Goal: Task Accomplishment & Management: Use online tool/utility

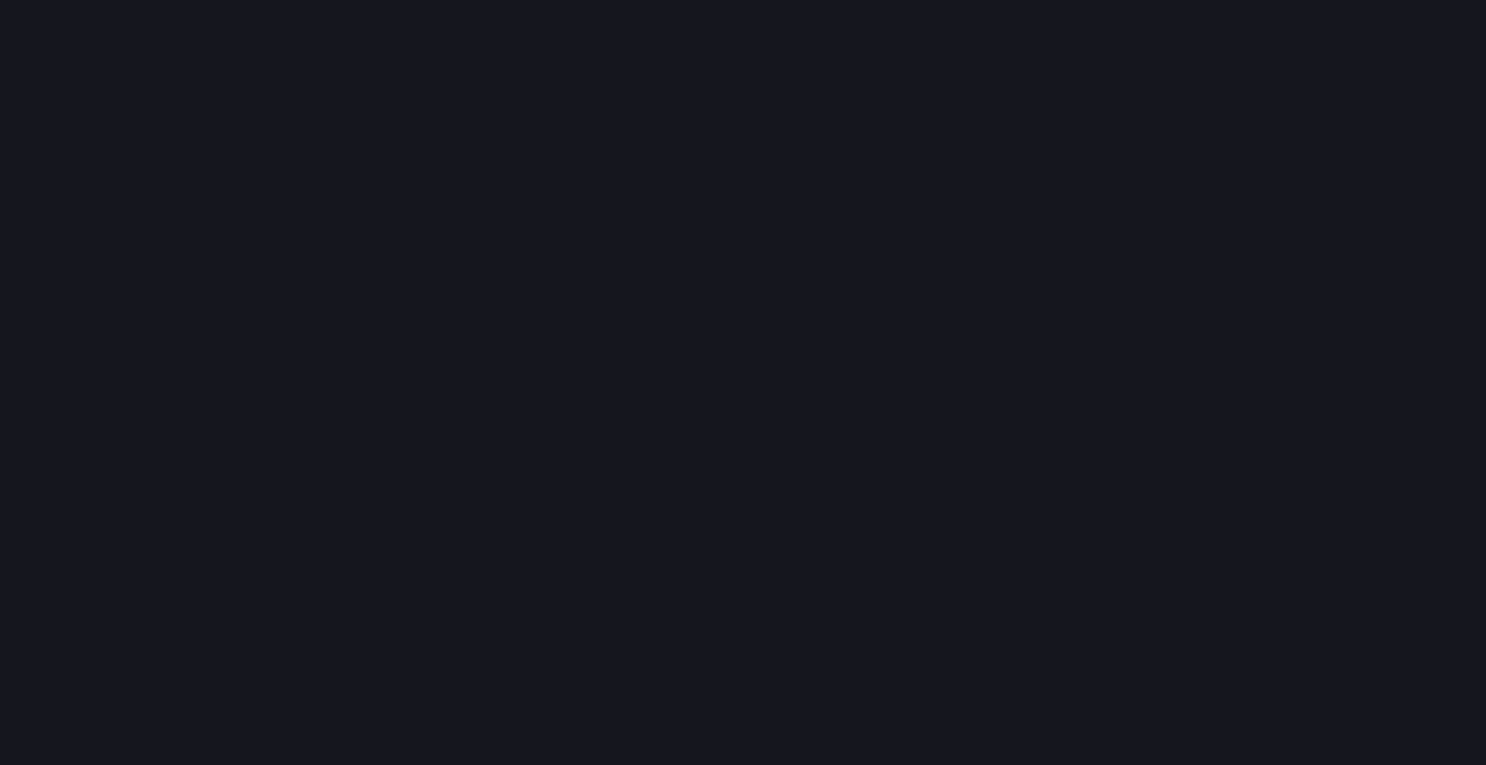
scroll to position [795, 1516]
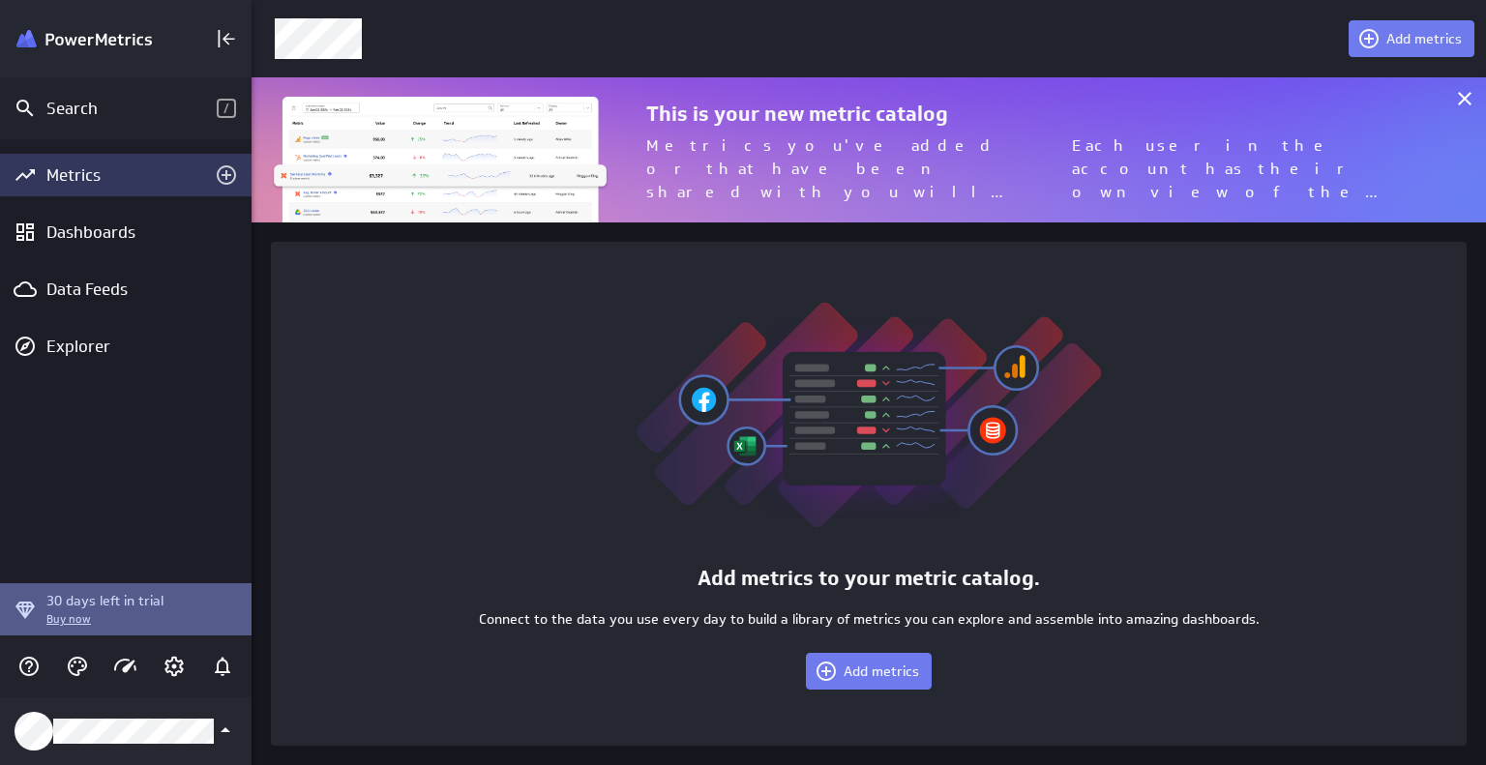
scroll to position [175, 1264]
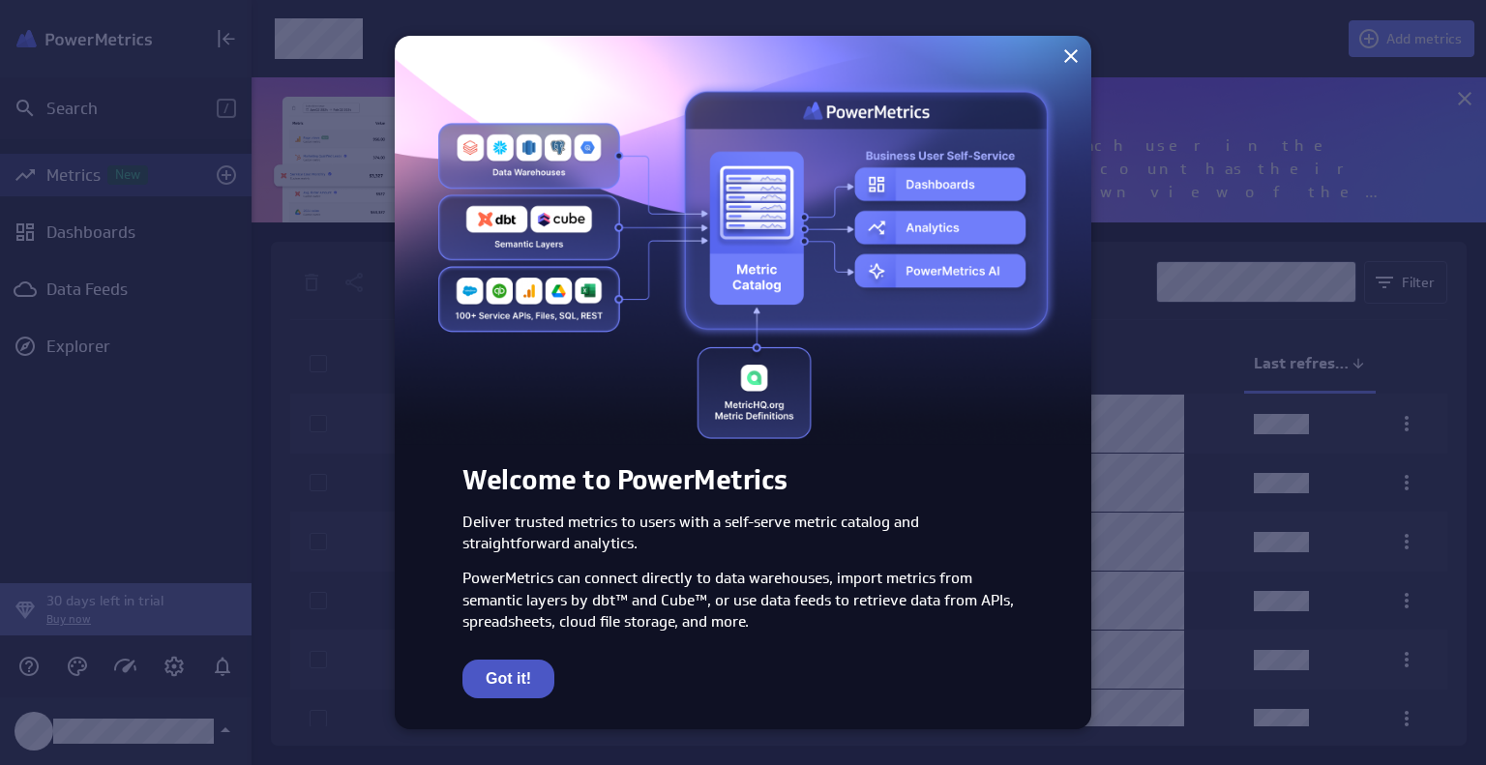
click at [513, 688] on button "Got it!" at bounding box center [508, 679] width 92 height 39
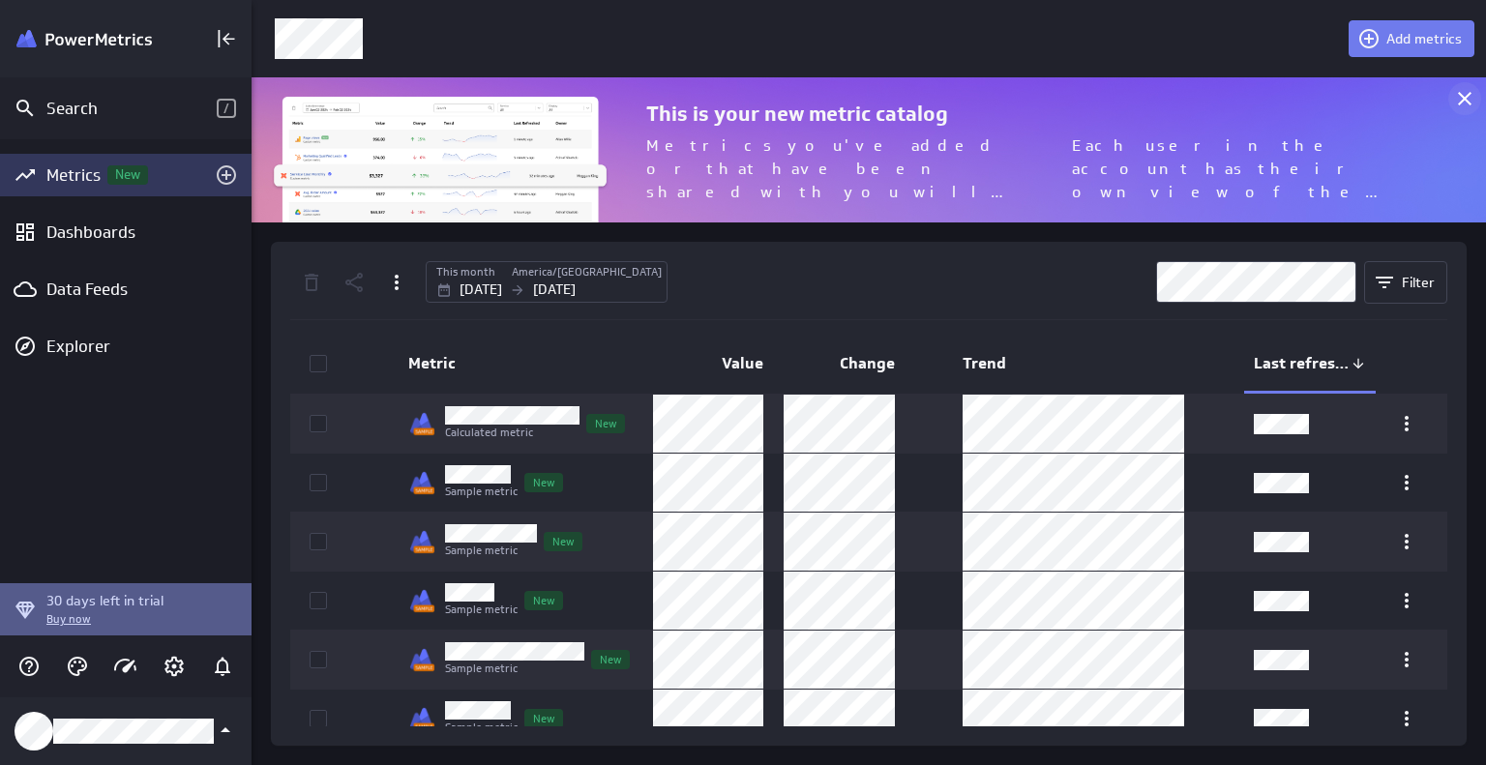
click at [1472, 100] on icon at bounding box center [1464, 98] width 23 height 23
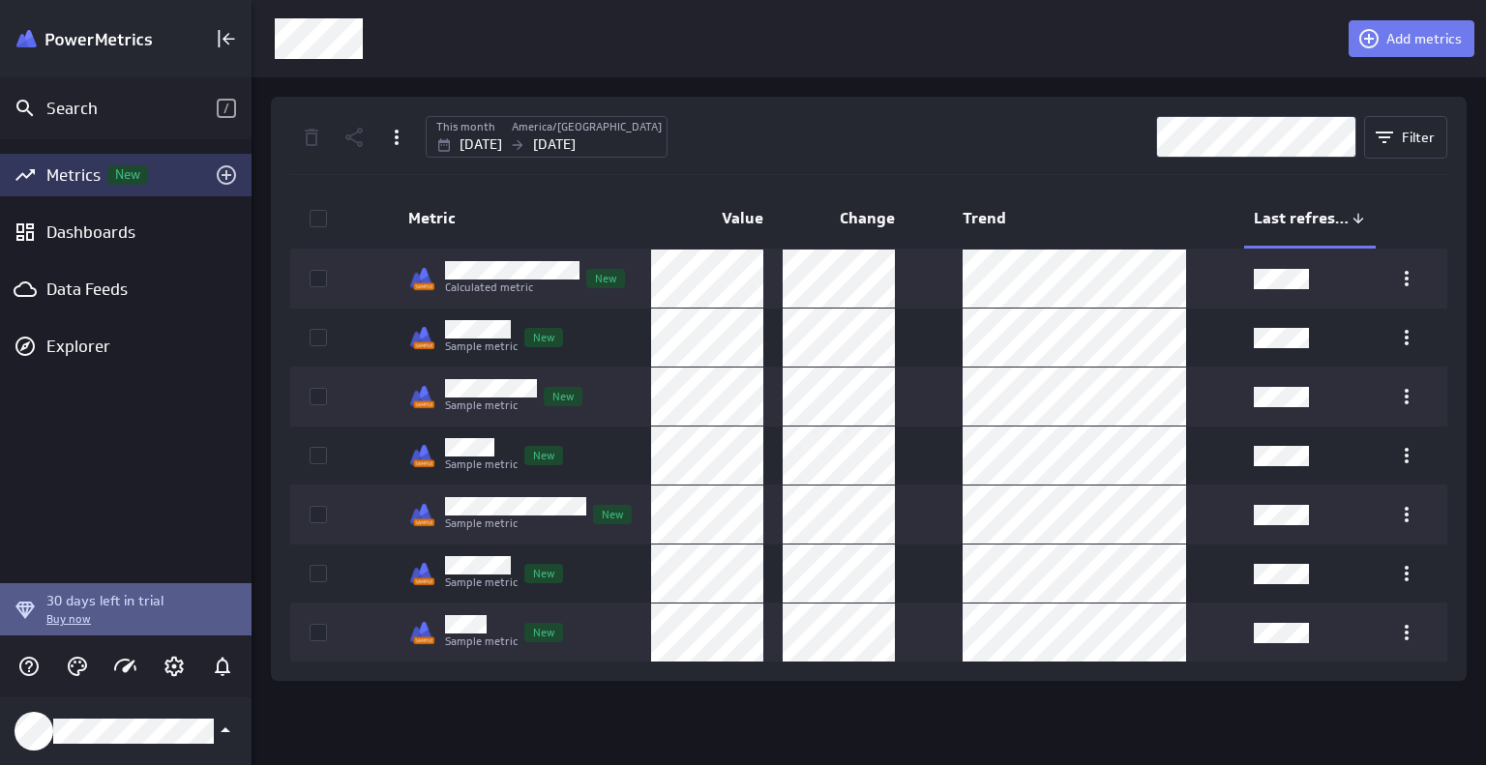
click at [698, 167] on div "This month [GEOGRAPHIC_DATA]/[GEOGRAPHIC_DATA] [DATE] [DATE] Filter Metric Valu…" at bounding box center [868, 389] width 1157 height 546
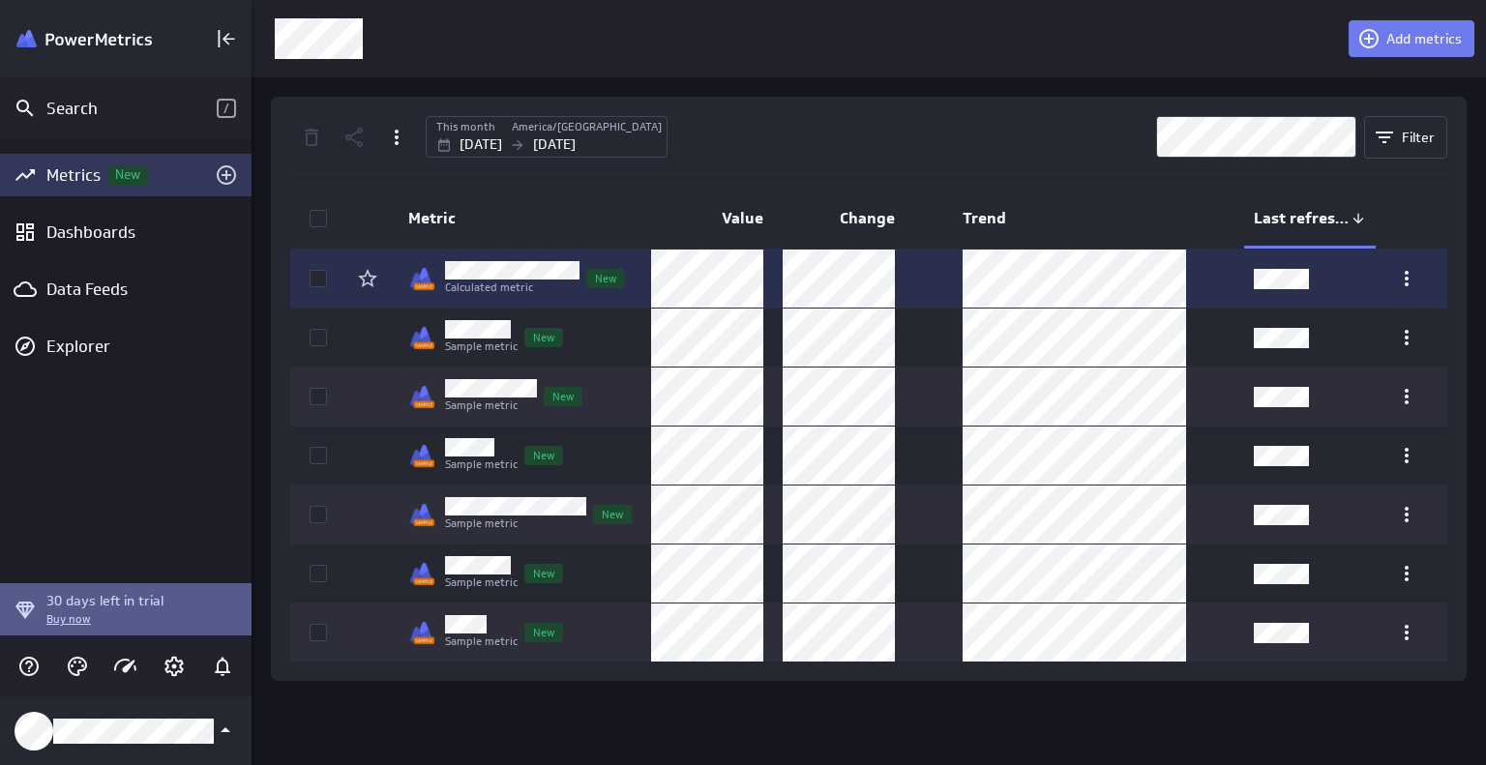
click at [320, 278] on icon at bounding box center [318, 279] width 12 height 9
click at [0, 0] on input "checkbox" at bounding box center [0, 0] width 0 height 0
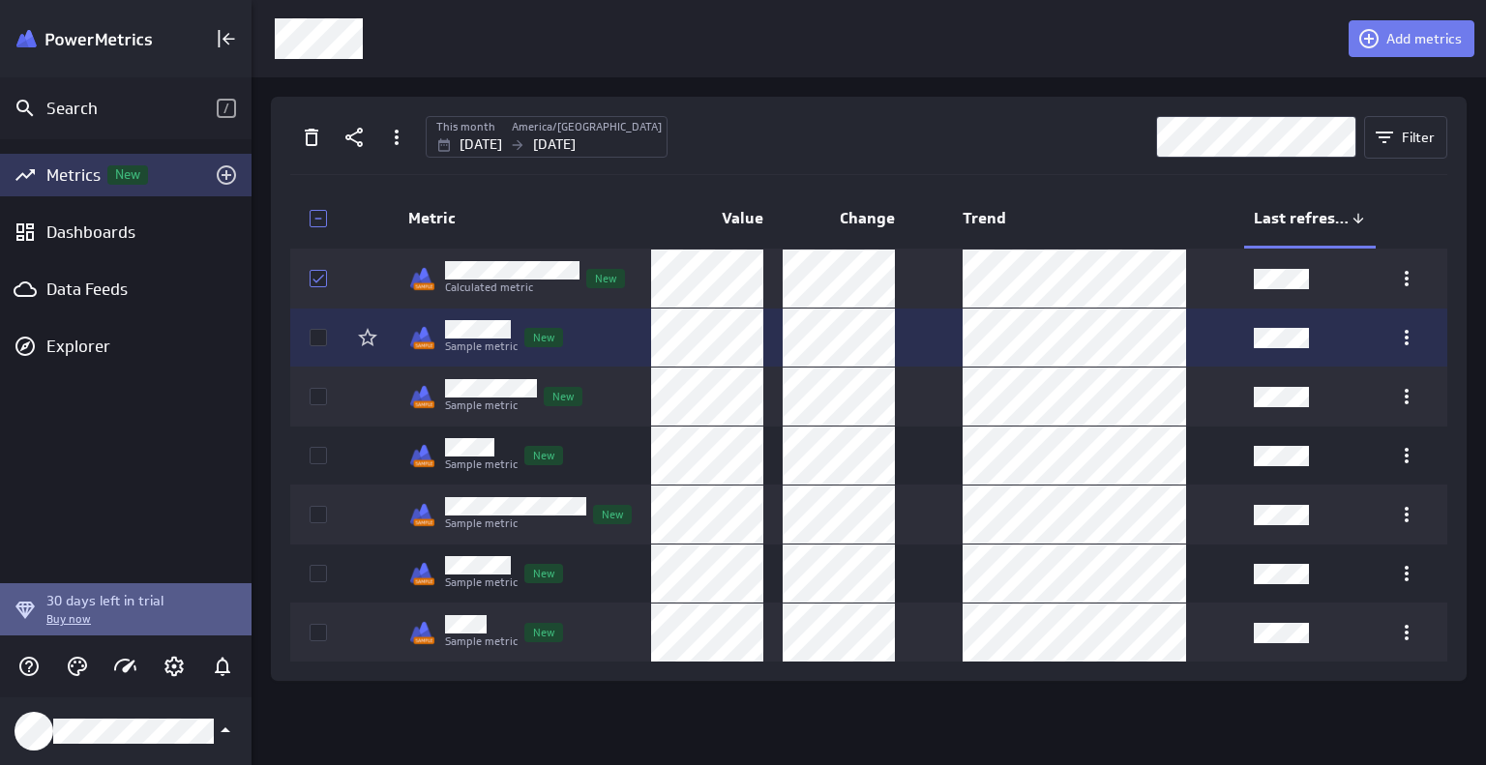
click at [315, 353] on td at bounding box center [313, 338] width 46 height 58
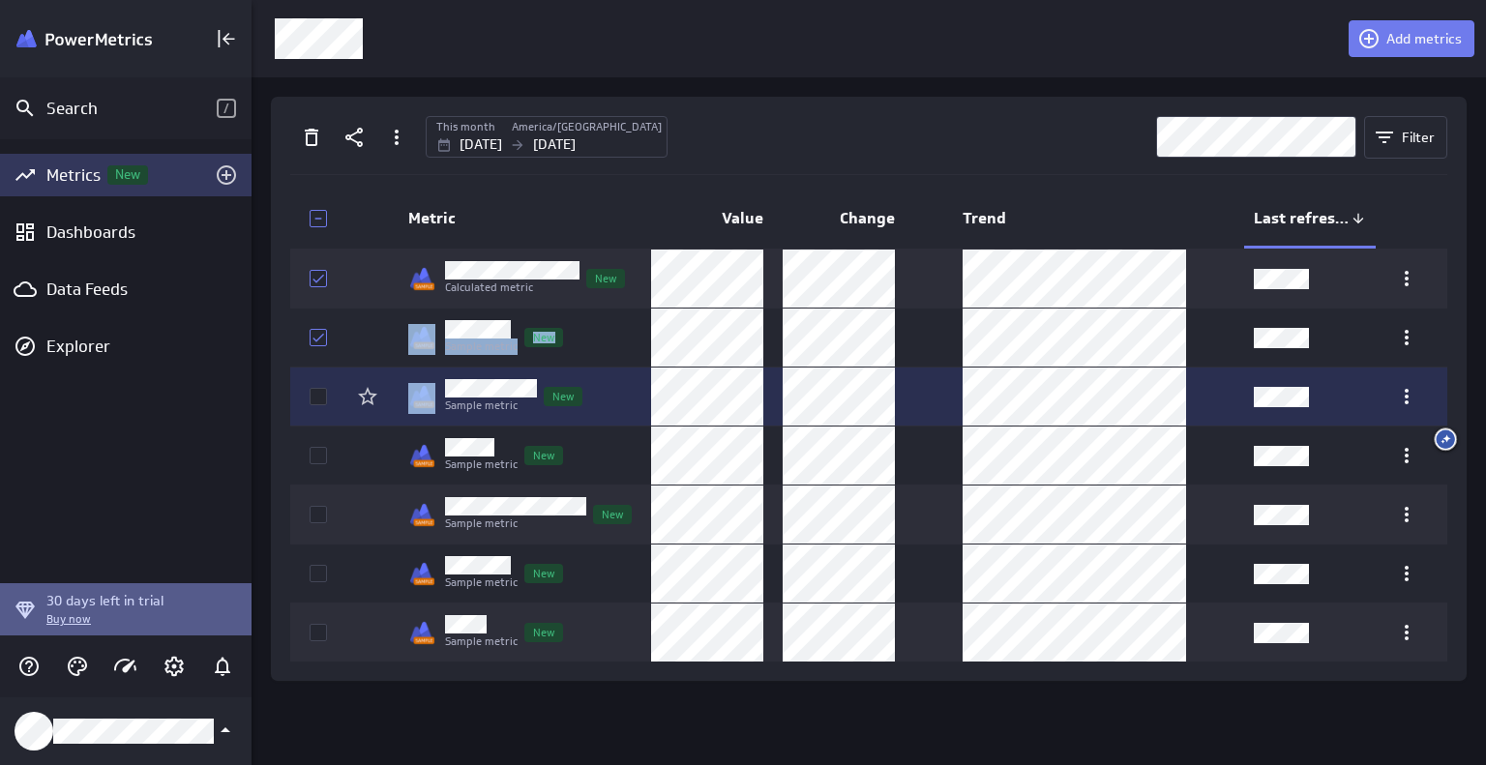
drag, startPoint x: 315, startPoint y: 353, endPoint x: 317, endPoint y: 405, distance: 52.3
click at [317, 405] on tbody "Calculated metric New Sample metric New Sample metric New Sample metric New Sam…" at bounding box center [868, 455] width 1157 height 413
click at [317, 405] on td at bounding box center [313, 397] width 46 height 58
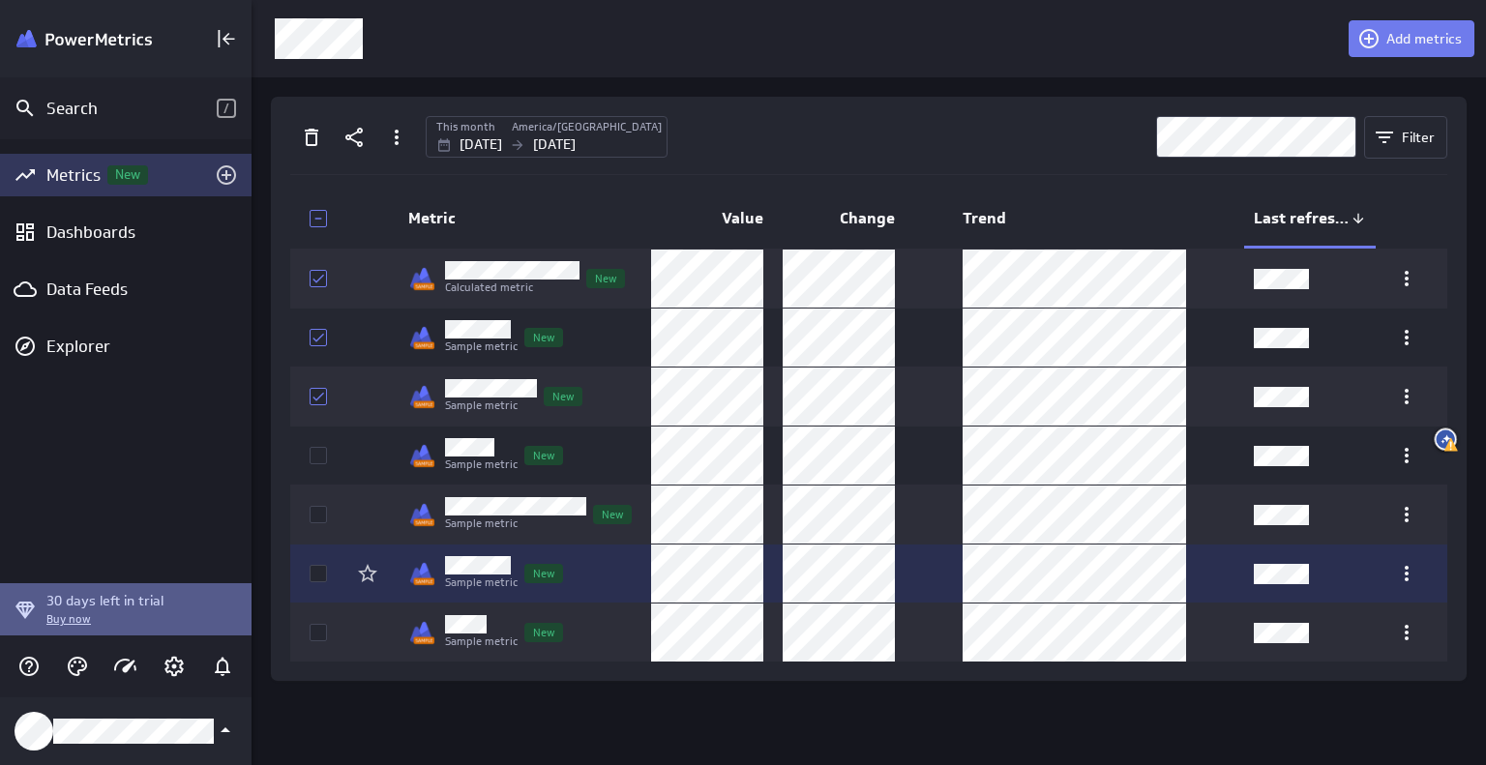
click at [323, 571] on icon at bounding box center [318, 573] width 15 height 15
click at [0, 0] on input "checkbox" at bounding box center [0, 0] width 0 height 0
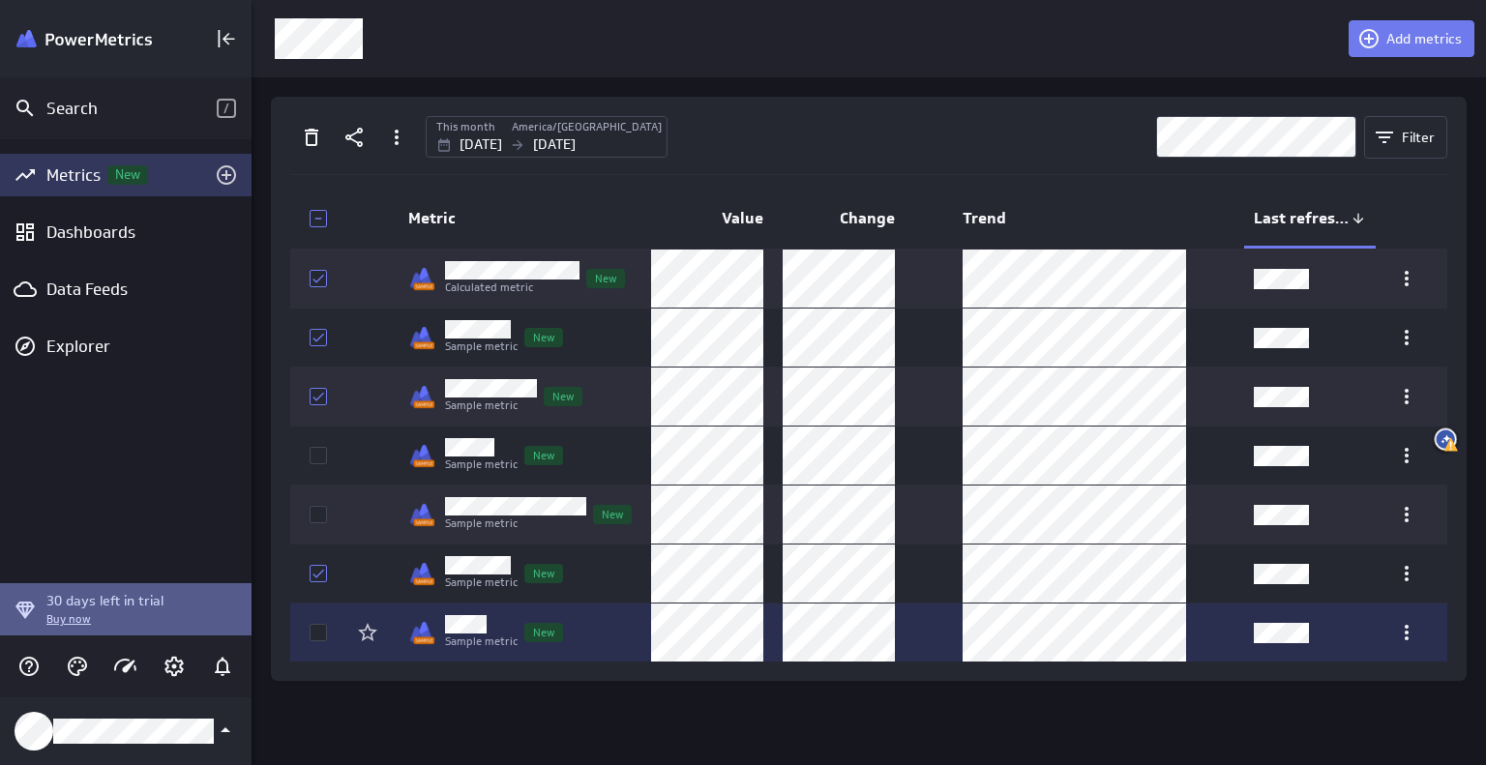
click at [315, 627] on icon at bounding box center [318, 632] width 15 height 15
click at [0, 0] on input "checkbox" at bounding box center [0, 0] width 0 height 0
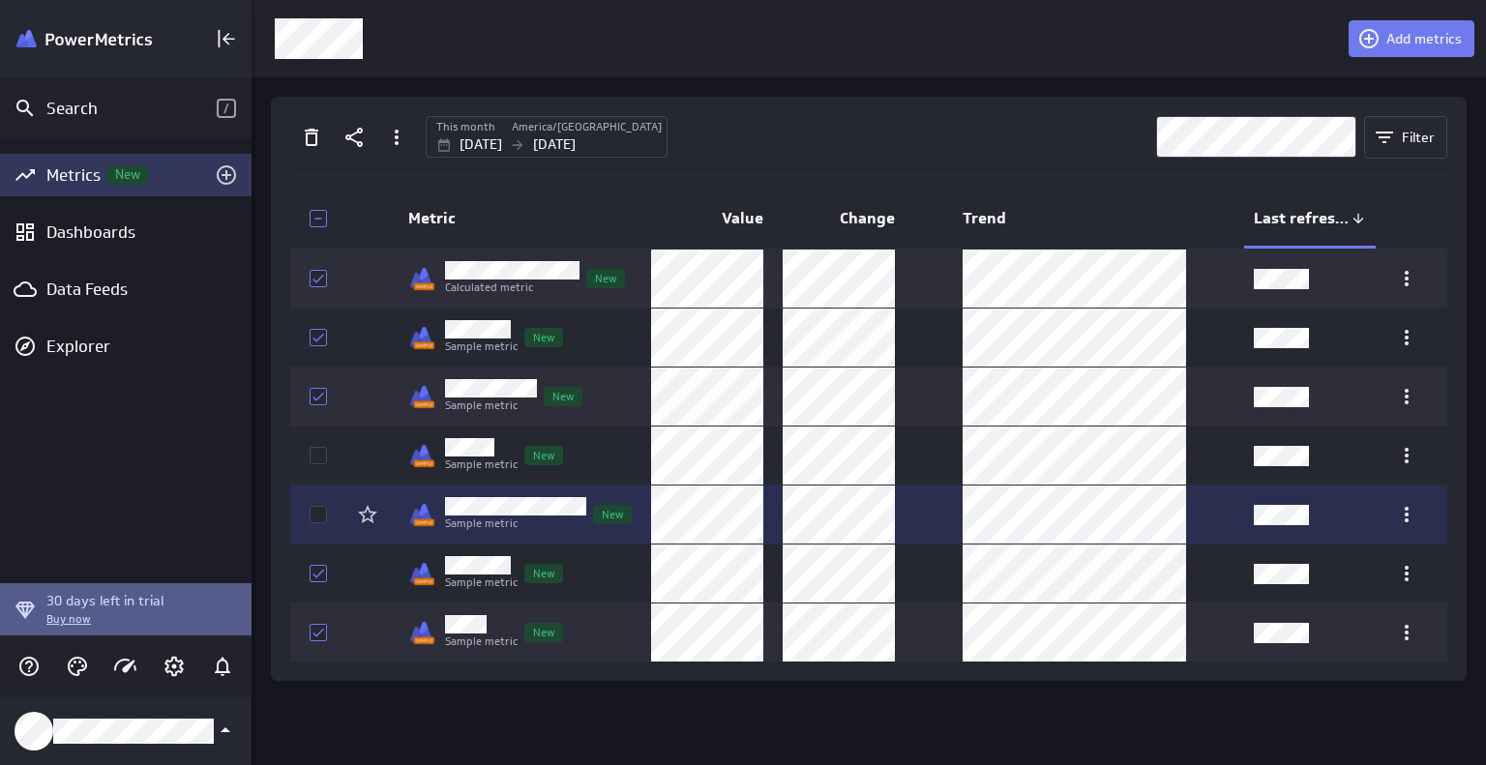
click at [309, 510] on td at bounding box center [313, 515] width 46 height 58
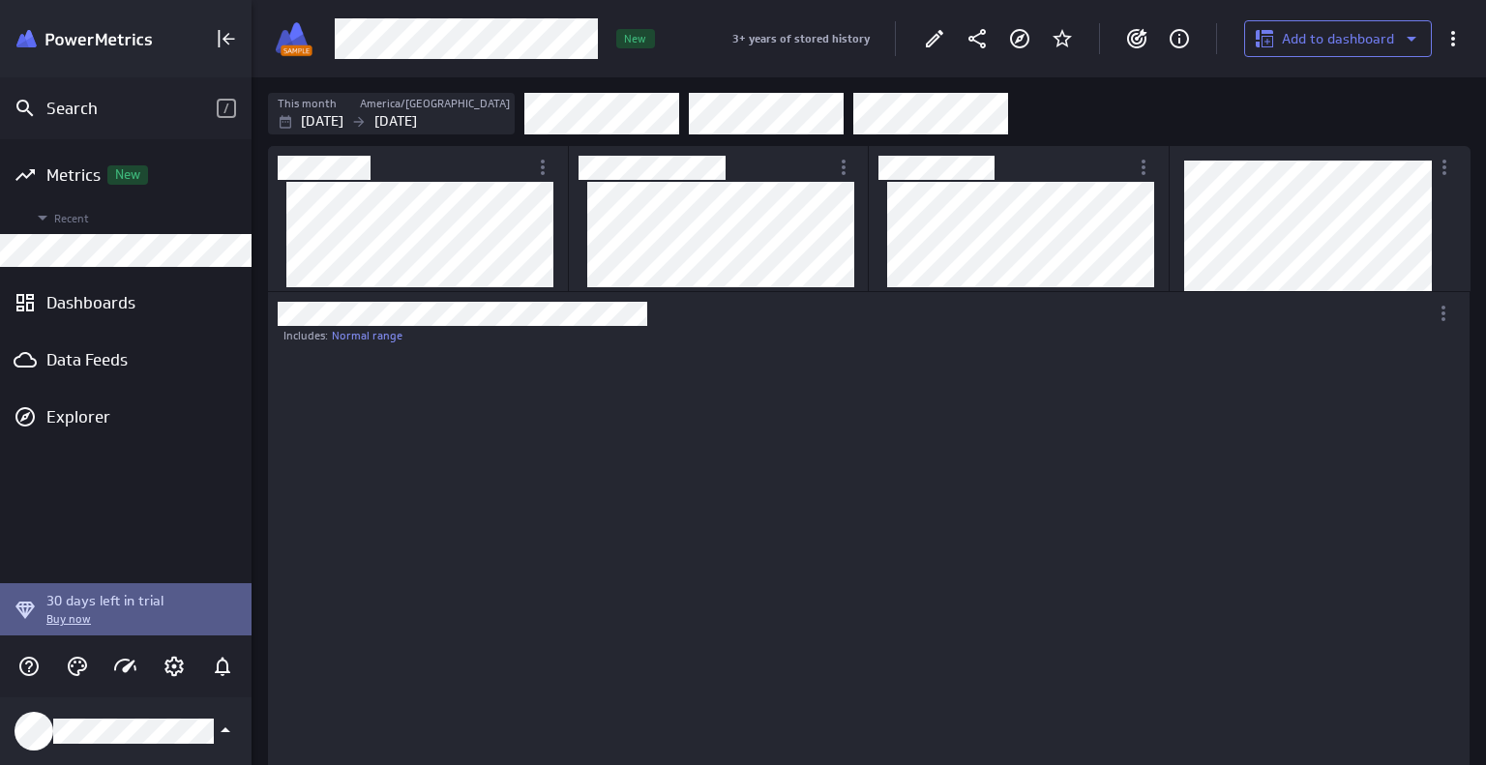
scroll to position [418, 1168]
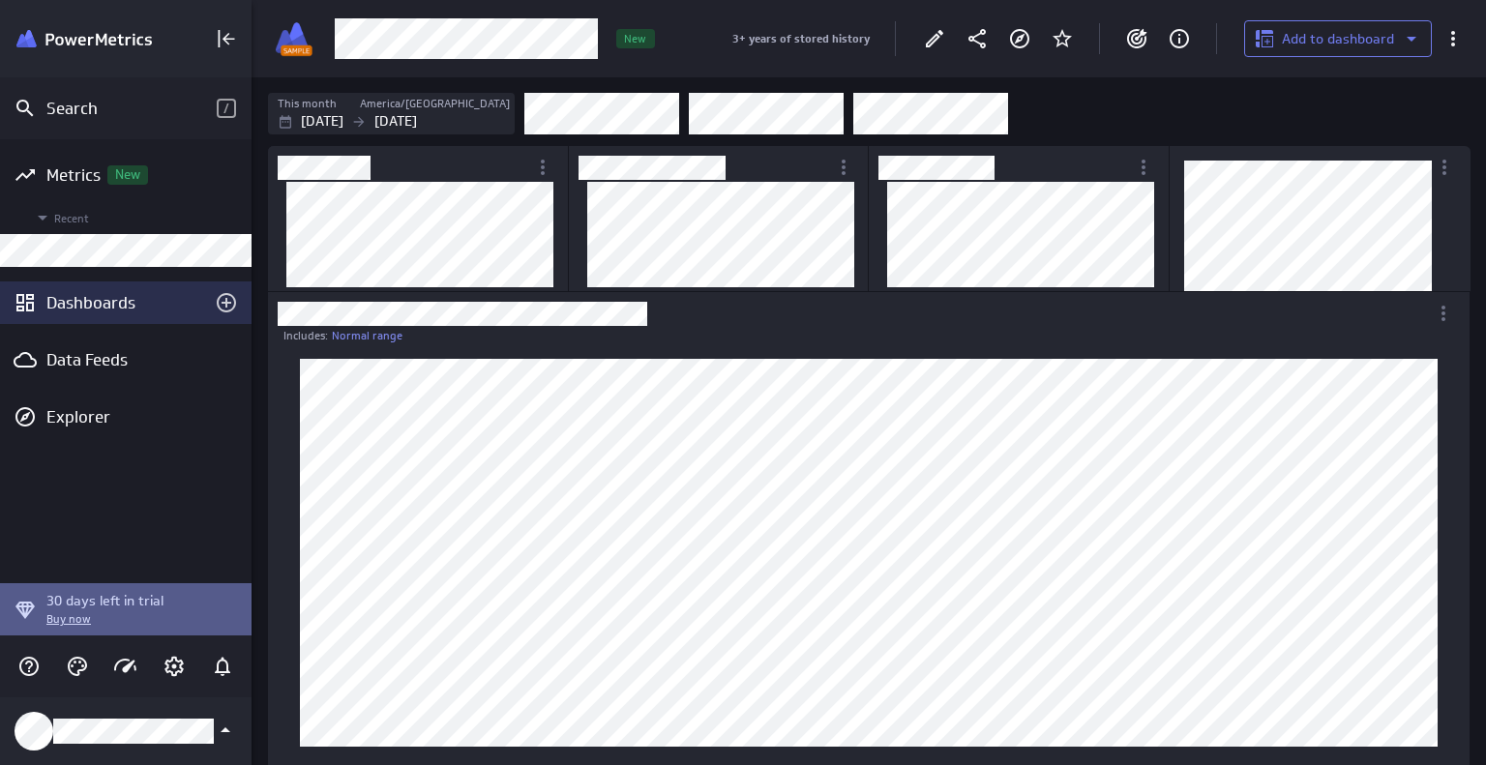
click at [148, 311] on div "Dashboards" at bounding box center [125, 302] width 159 height 21
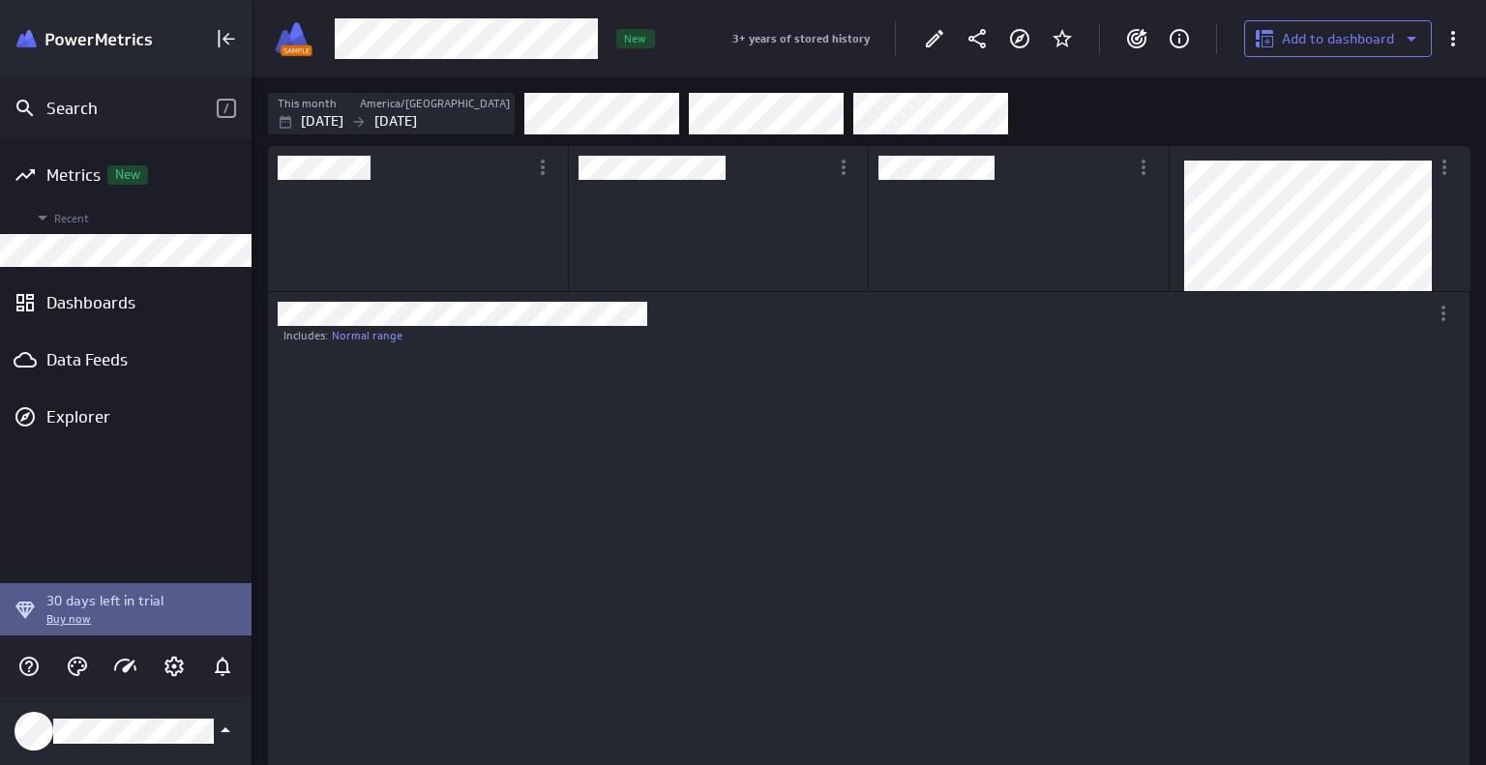
scroll to position [135, 297]
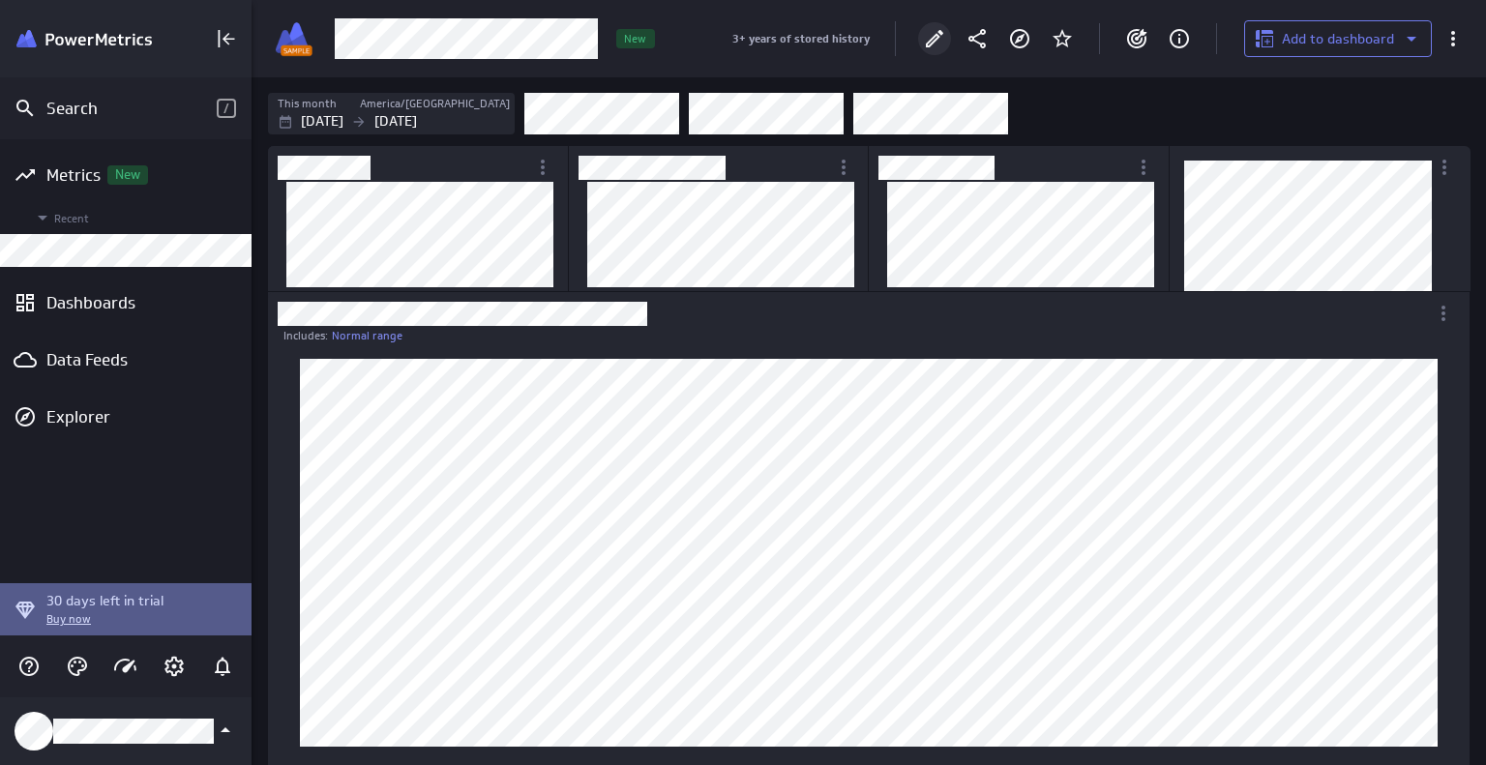
click at [932, 46] on icon "Edit" at bounding box center [934, 38] width 23 height 23
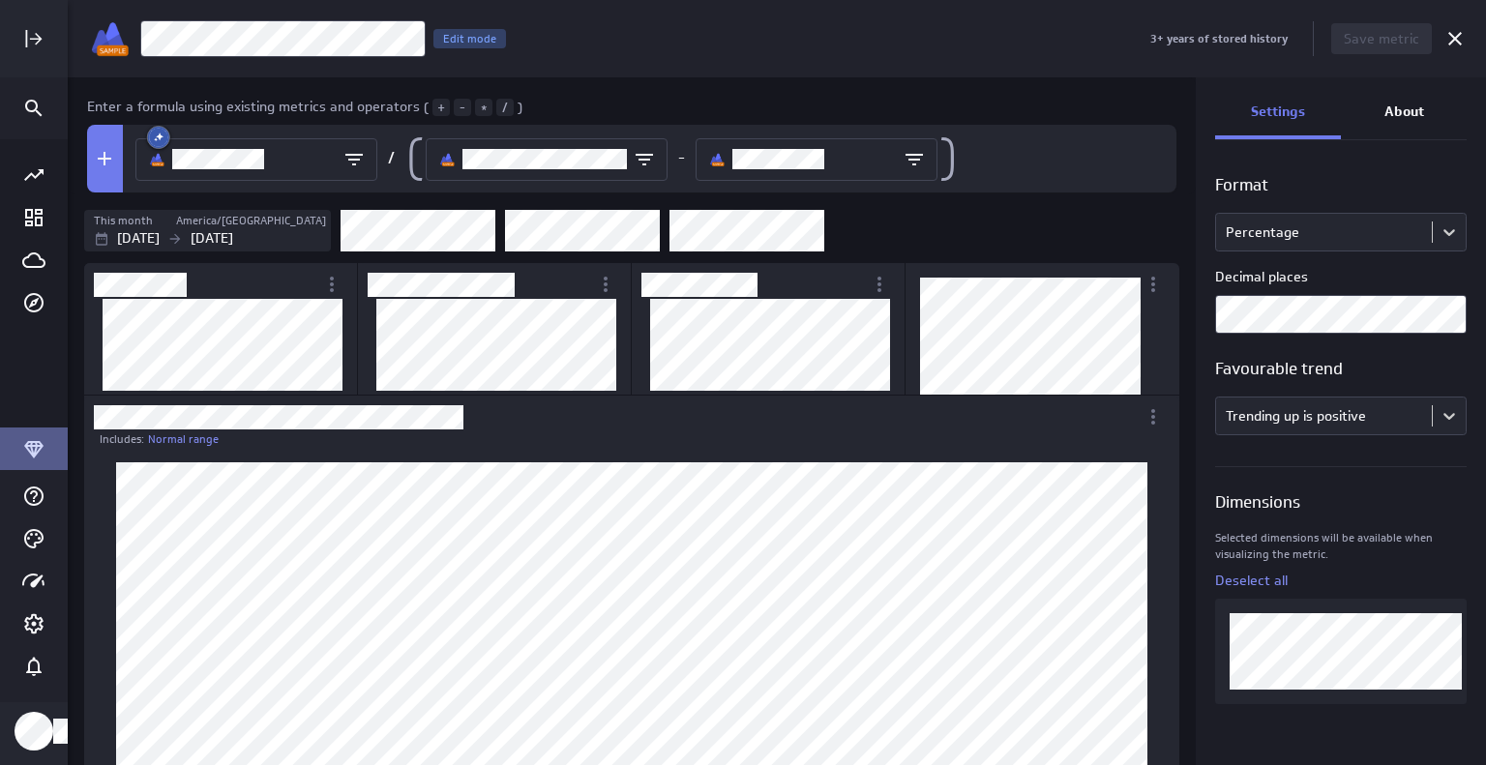
click at [1403, 107] on p "About" at bounding box center [1404, 112] width 40 height 20
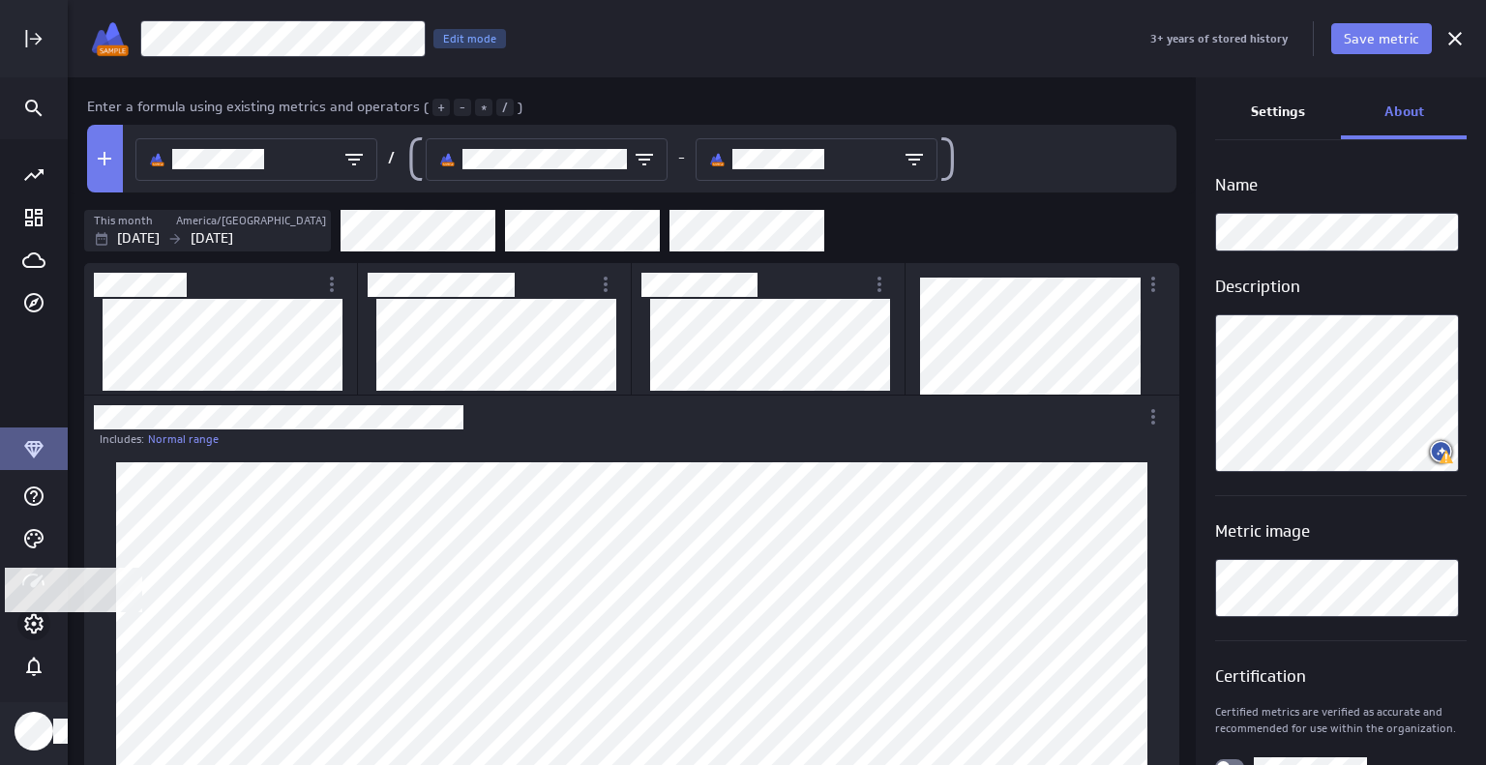
click at [35, 627] on icon "Account and settings" at bounding box center [33, 623] width 23 height 23
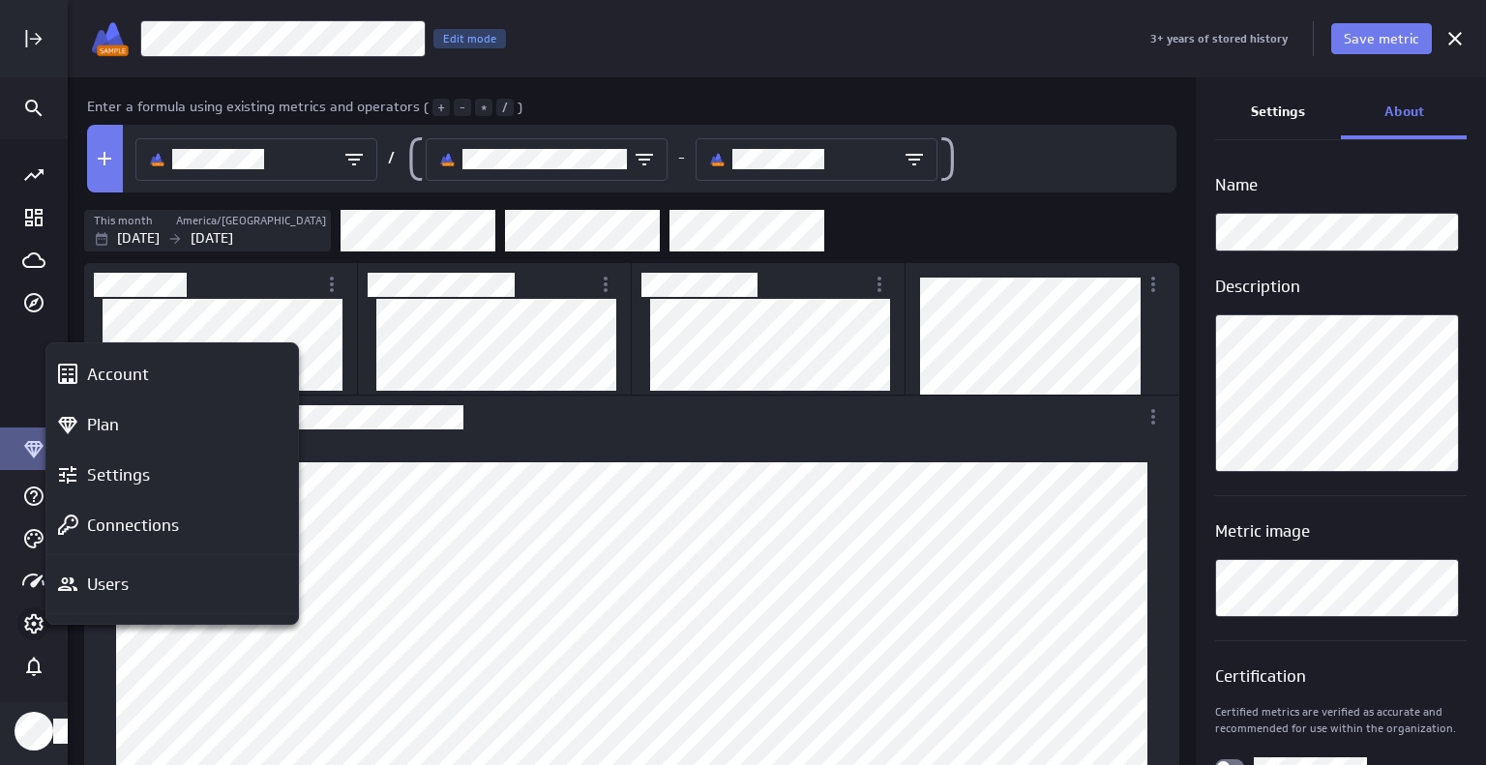
click at [35, 627] on div at bounding box center [743, 382] width 1486 height 765
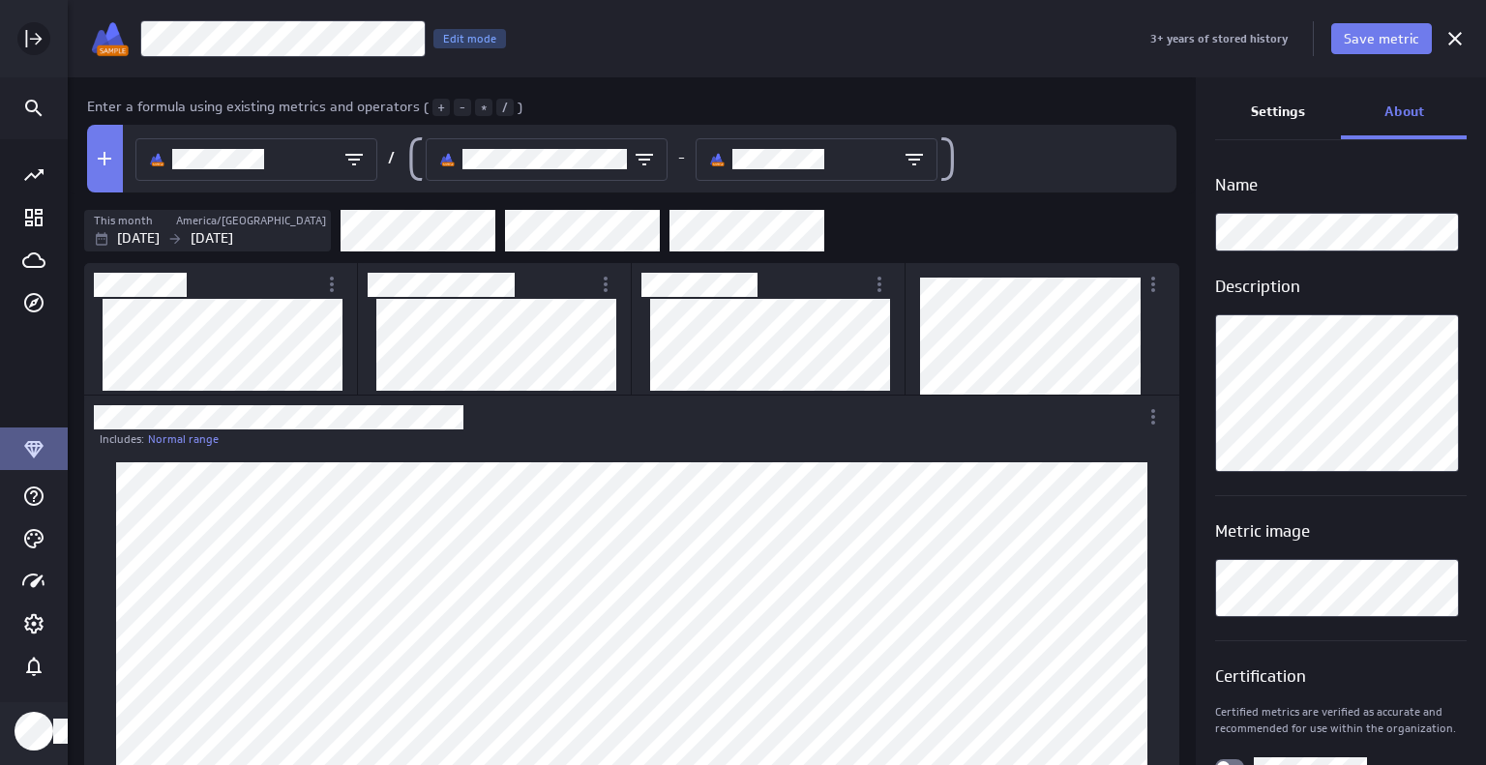
click at [22, 35] on icon "Expand" at bounding box center [33, 38] width 23 height 23
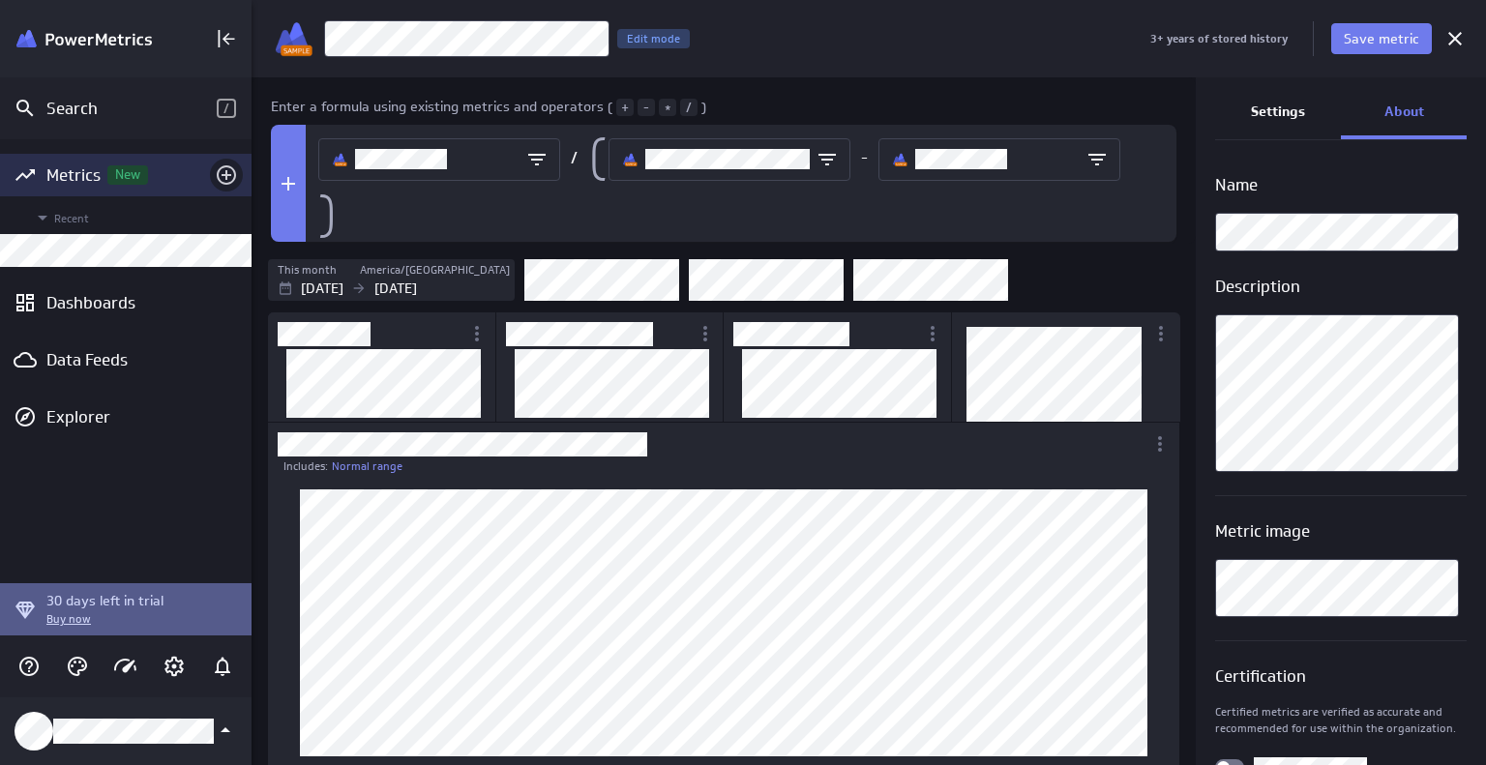
click at [223, 173] on icon "Add metrics" at bounding box center [226, 174] width 23 height 23
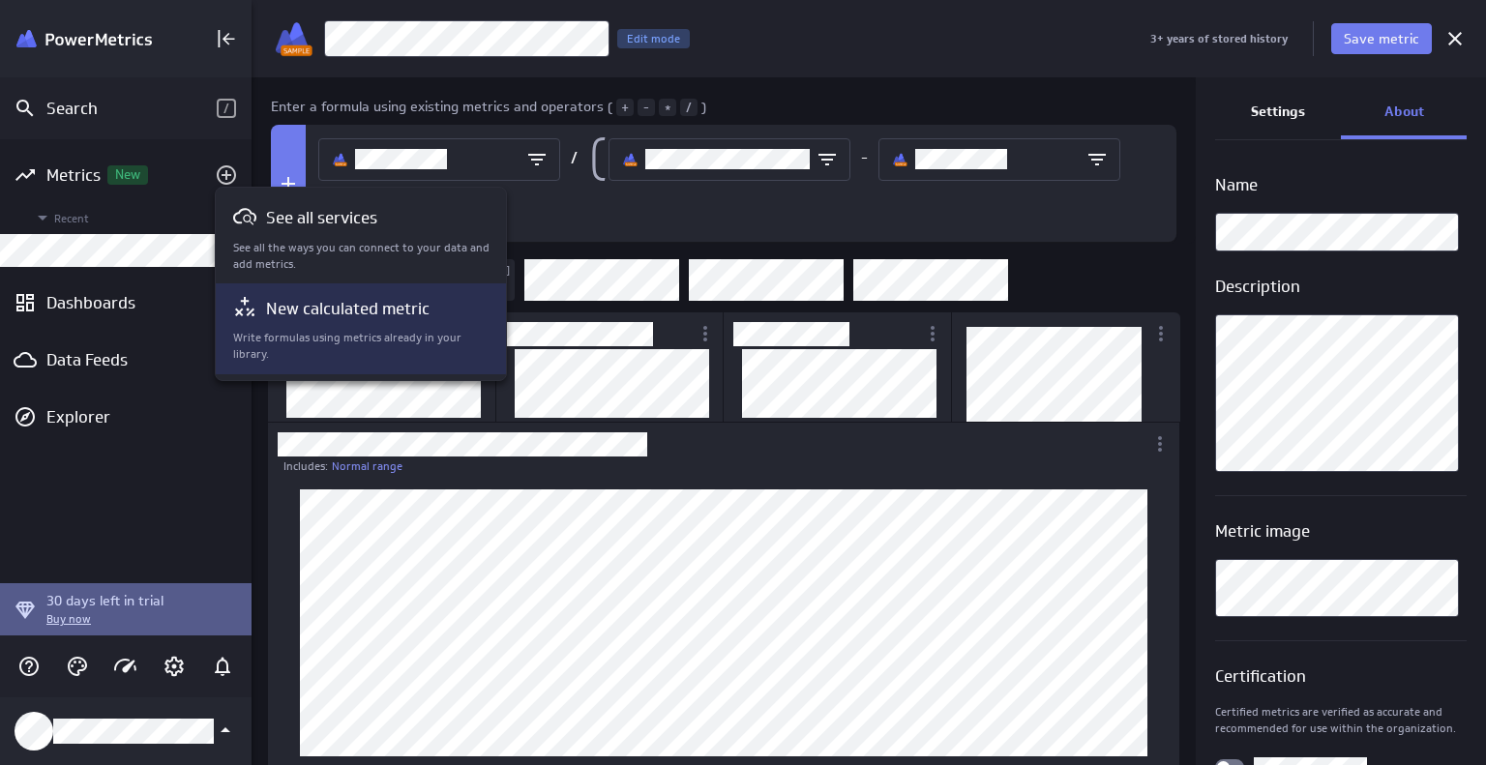
click at [290, 304] on p "New calculated metric" at bounding box center [347, 309] width 163 height 24
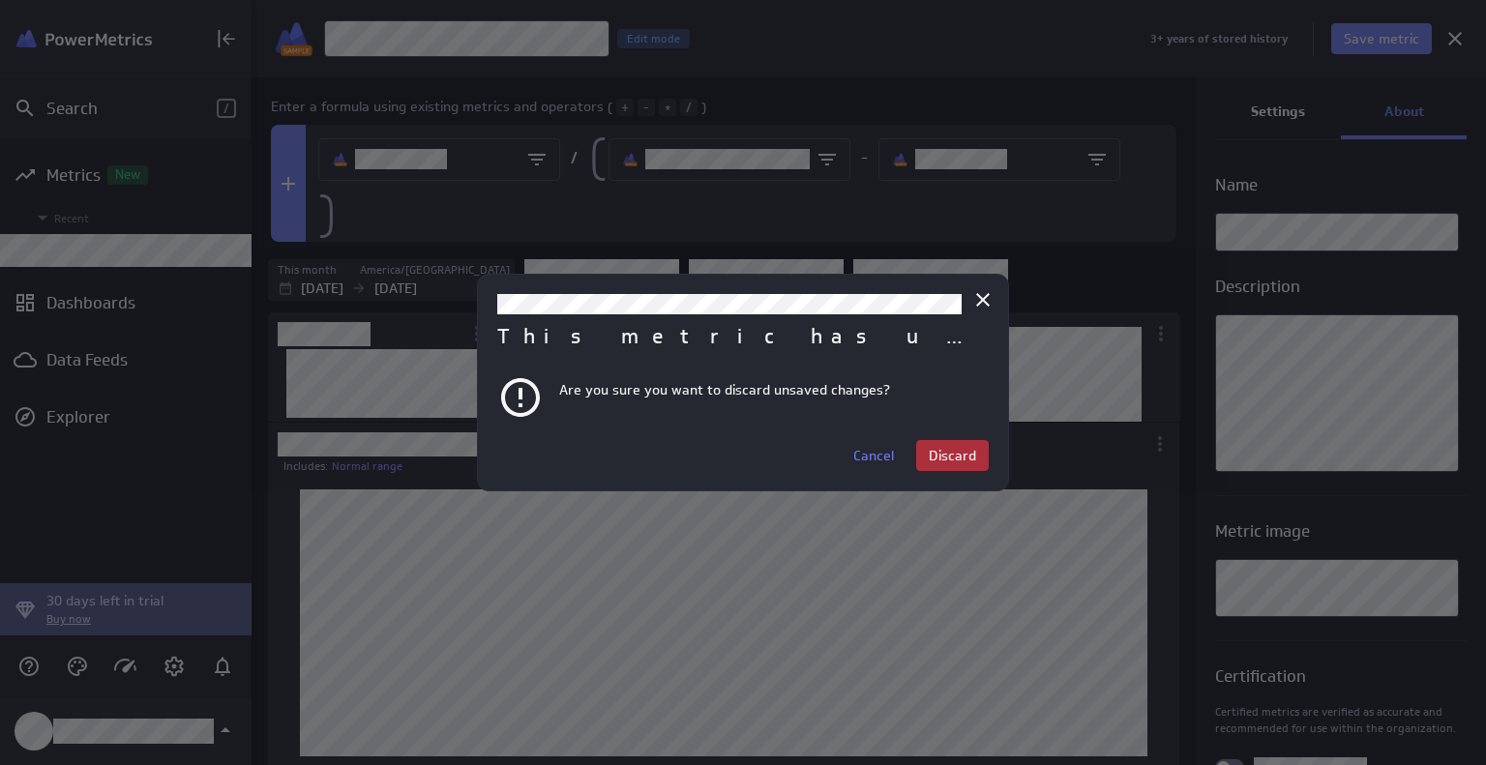
click at [932, 458] on span "Discard" at bounding box center [952, 455] width 47 height 17
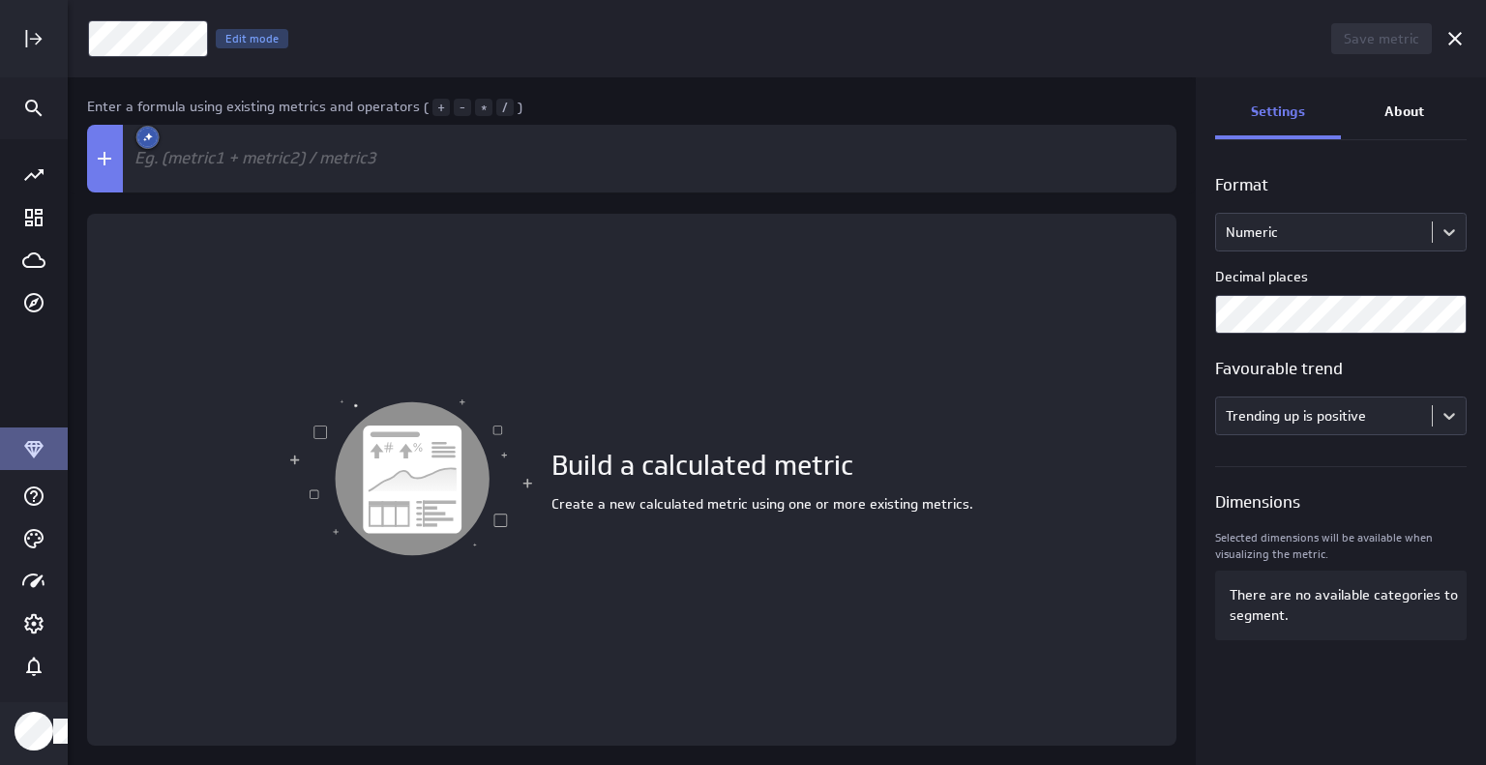
click at [611, 372] on div "Build a calculated metric Create a new calculated metric using one or more exis…" at bounding box center [631, 480] width 1089 height 532
click at [1457, 36] on icon "Cancel" at bounding box center [1455, 39] width 14 height 14
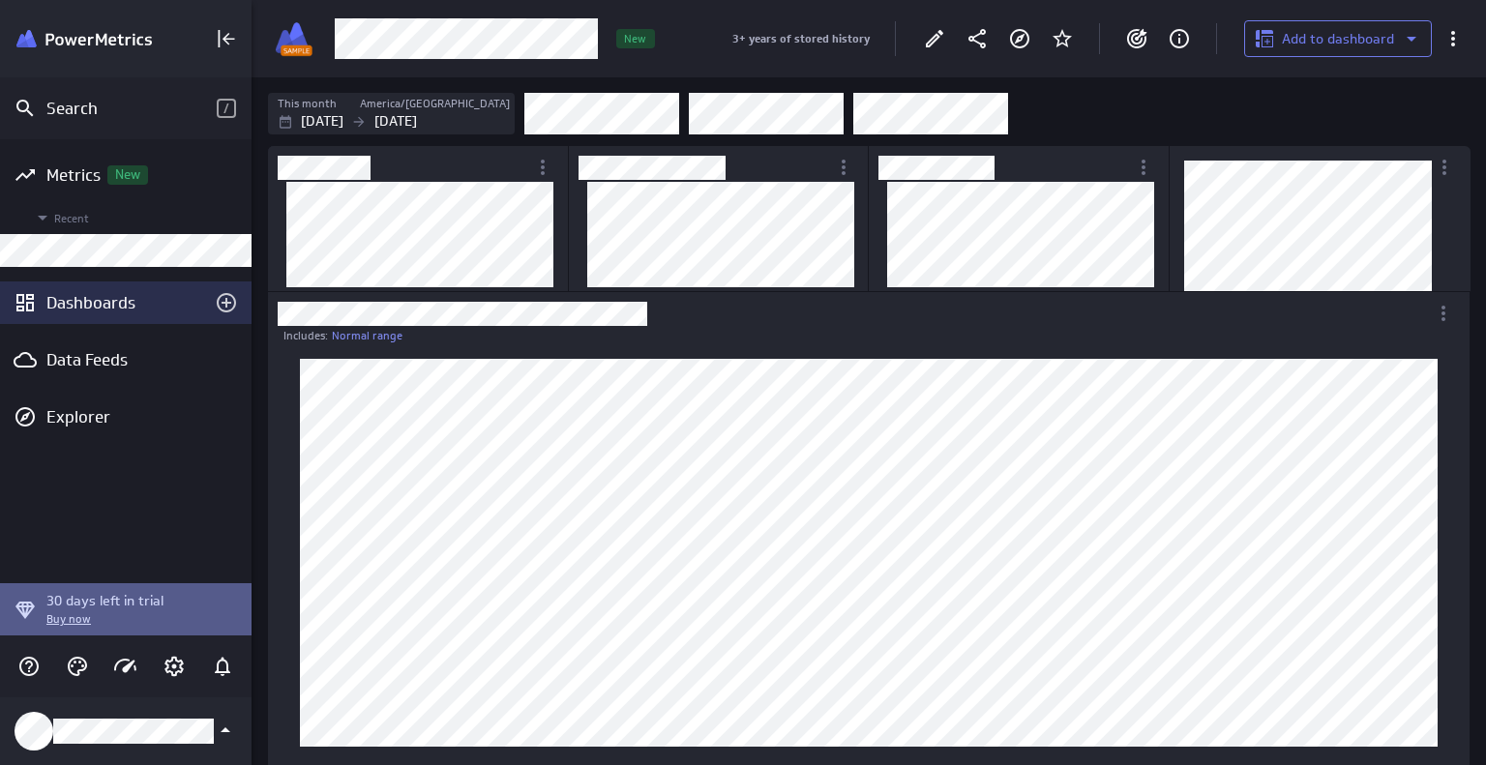
click at [114, 312] on div "Dashboards" at bounding box center [125, 302] width 251 height 43
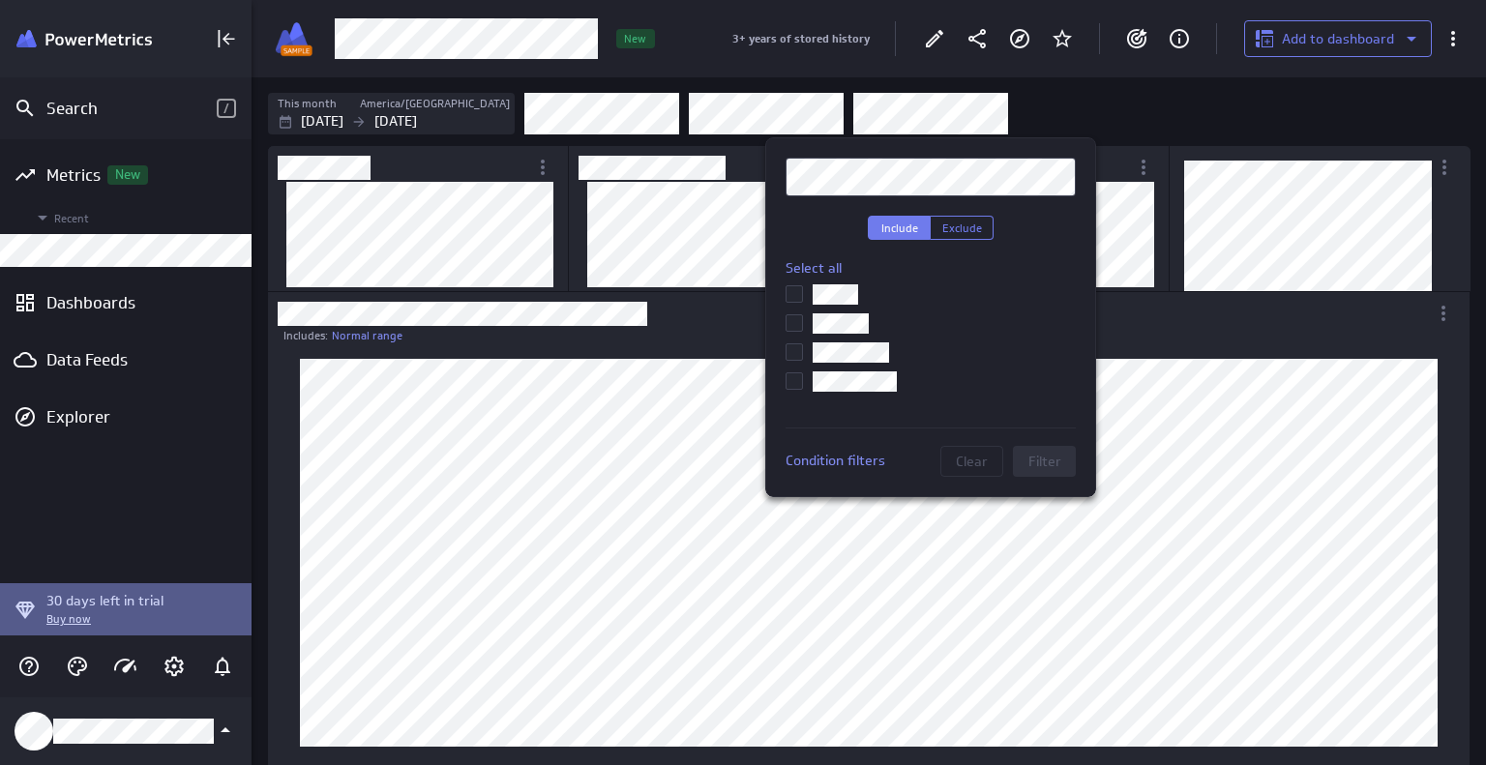
click at [1108, 132] on div at bounding box center [743, 382] width 1486 height 765
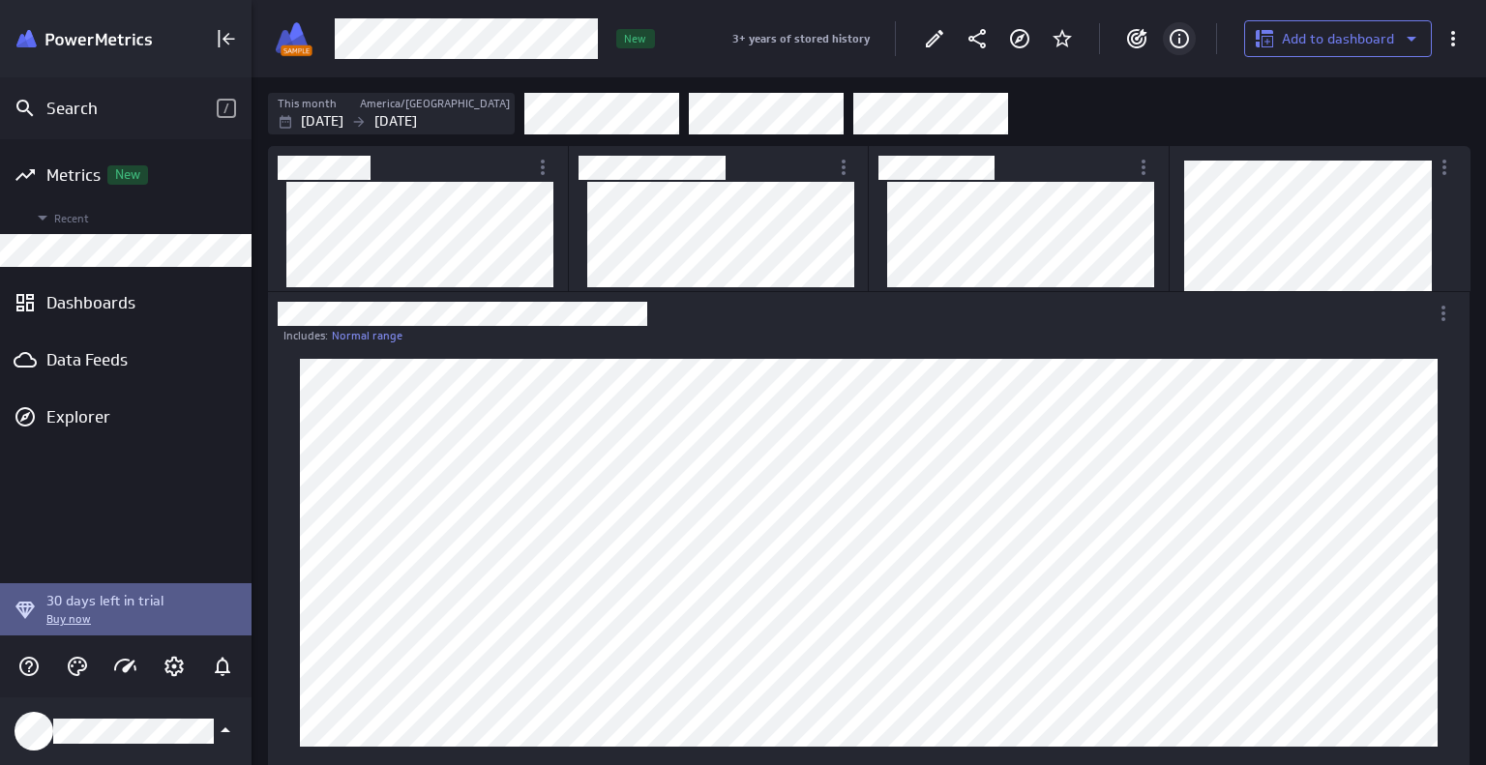
click at [1175, 36] on icon "About" at bounding box center [1179, 38] width 23 height 23
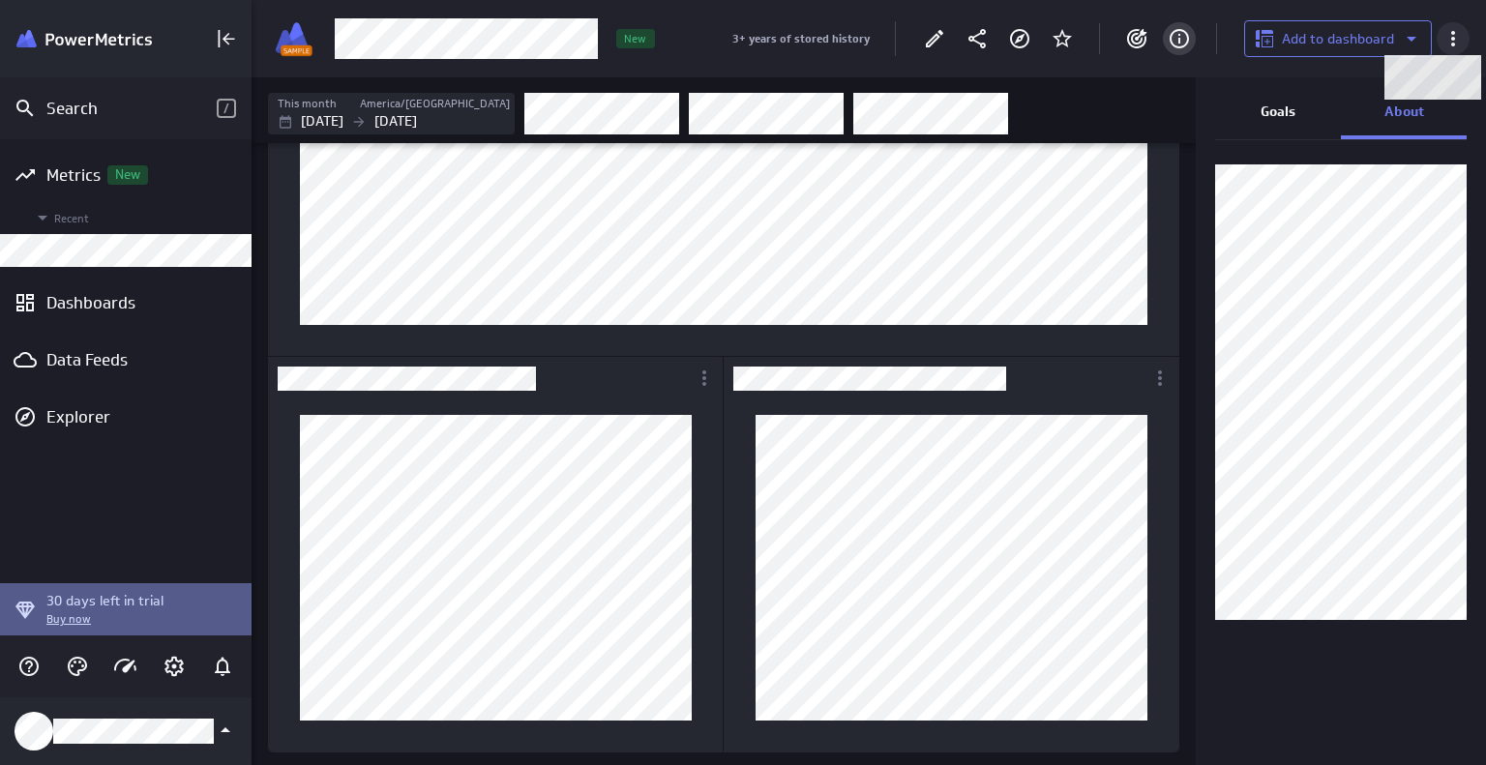
click at [1451, 45] on icon at bounding box center [1452, 38] width 23 height 23
